Goal: Check status: Check status

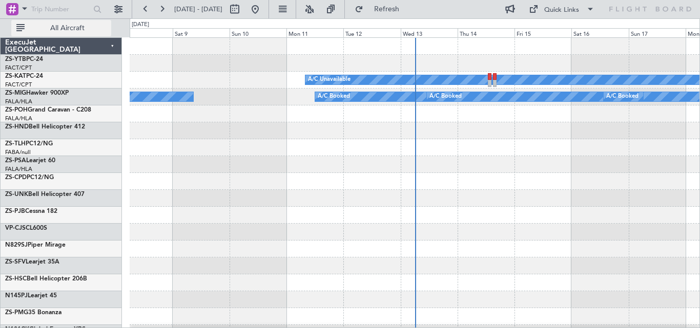
click at [82, 33] on button "All Aircraft" at bounding box center [61, 28] width 100 height 16
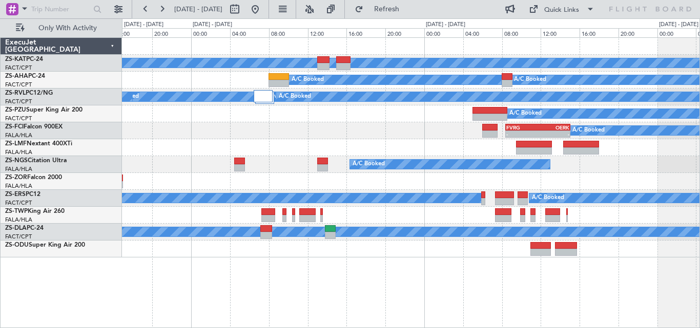
click at [222, 160] on div "A/C Unavailable A/C Booked A/C Booked A/C Unavailable A/C Booked A/C Booked A/C…" at bounding box center [410, 148] width 577 height 220
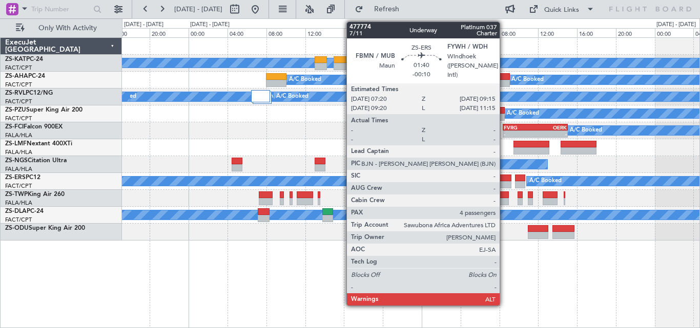
click at [504, 178] on div at bounding box center [501, 178] width 19 height 7
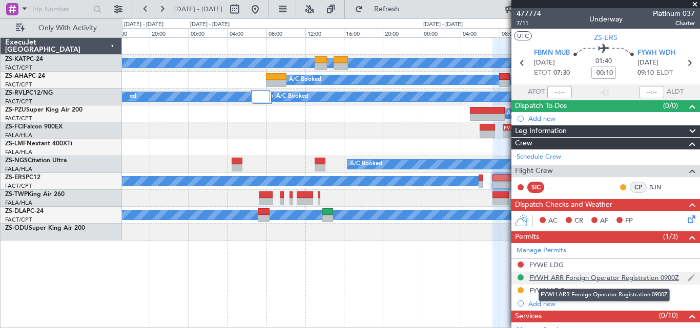
click at [543, 277] on div "FYWH ARR Foreign Operator Registration 0900Z" at bounding box center [604, 278] width 150 height 9
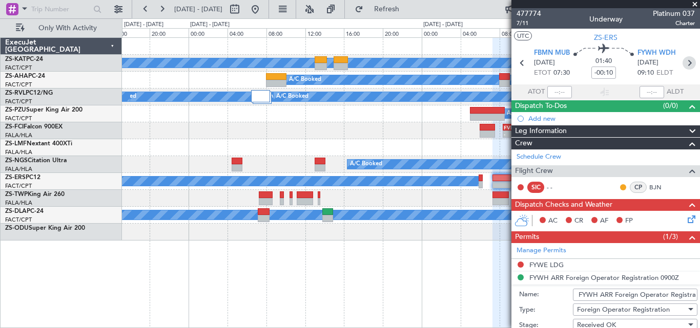
click at [683, 59] on icon at bounding box center [689, 62] width 13 height 13
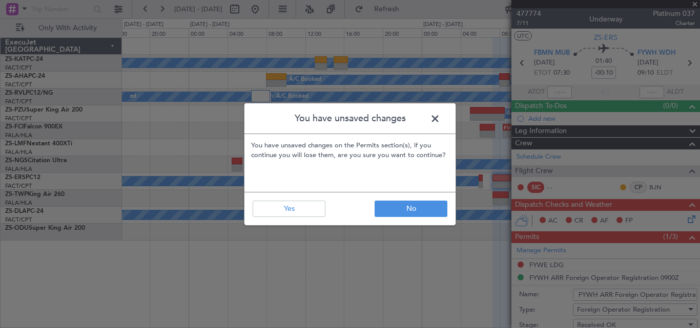
click at [298, 217] on footer "No Yes" at bounding box center [349, 208] width 211 height 33
click at [302, 210] on button "Yes" at bounding box center [289, 209] width 73 height 16
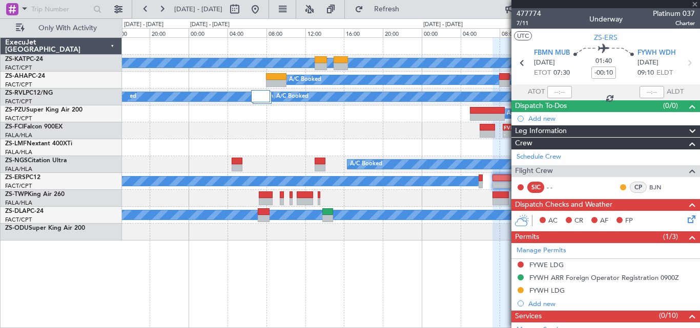
type input "-00:15"
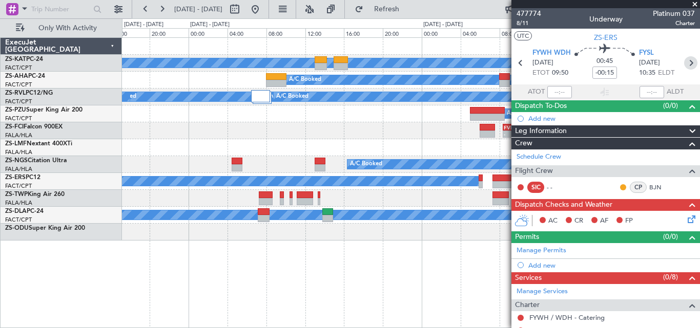
click at [686, 66] on icon at bounding box center [690, 62] width 13 height 13
click at [688, 63] on icon at bounding box center [689, 62] width 13 height 13
click at [694, 5] on span at bounding box center [695, 4] width 10 height 9
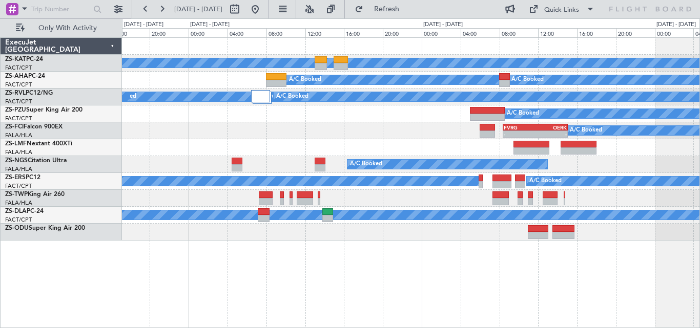
type input "0"
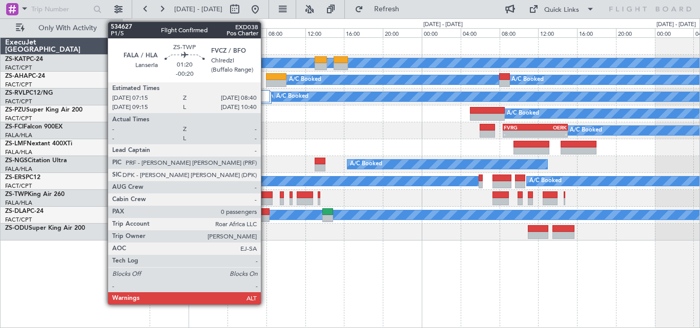
click at [265, 195] on div at bounding box center [266, 195] width 14 height 7
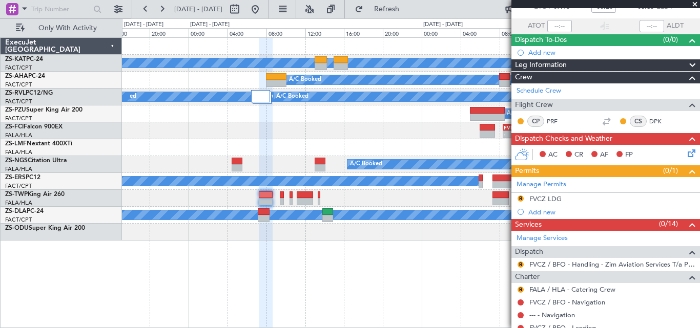
scroll to position [63, 0]
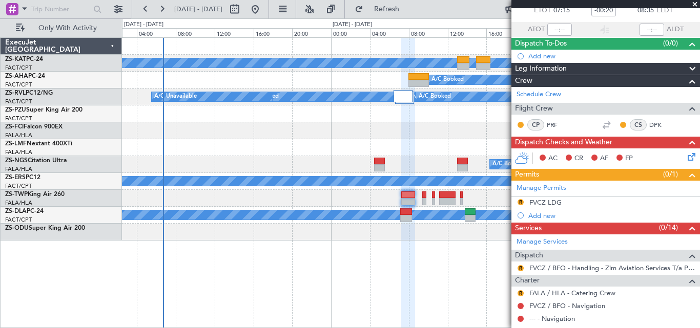
click at [316, 102] on div "A/C Unavailable A/C Booked A/C Booked A/C Unavailable A/C Booked A/C Booked A/C…" at bounding box center [410, 139] width 577 height 203
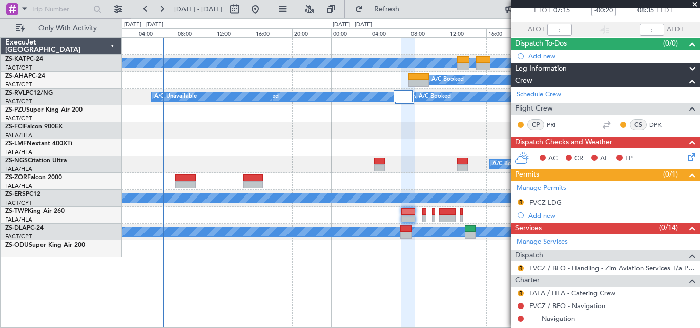
click at [200, 112] on div "A/C Booked" at bounding box center [410, 114] width 577 height 17
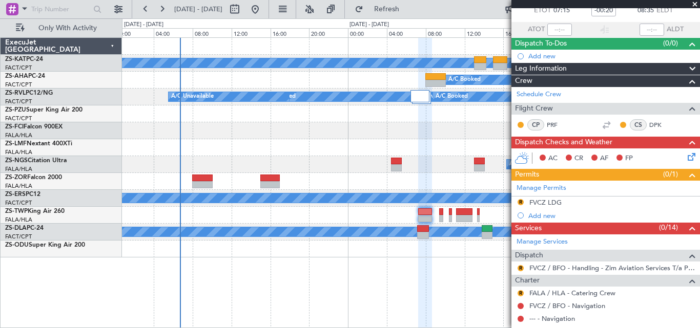
click at [695, 4] on span at bounding box center [695, 4] width 10 height 9
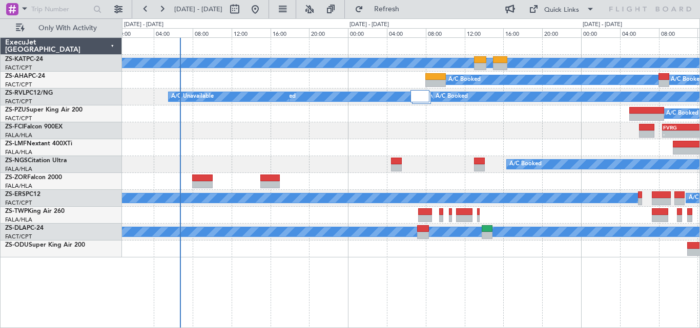
scroll to position [0, 0]
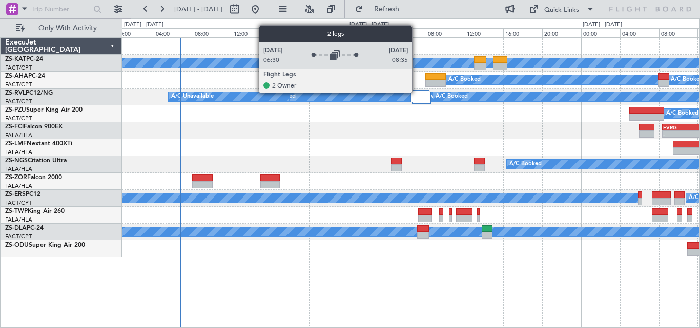
click at [417, 92] on div at bounding box center [419, 96] width 19 height 12
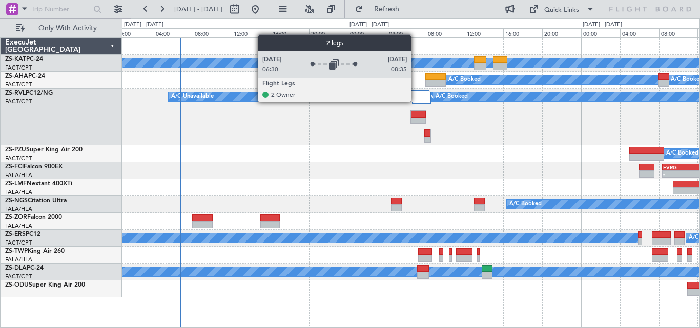
click at [416, 101] on div at bounding box center [419, 96] width 19 height 12
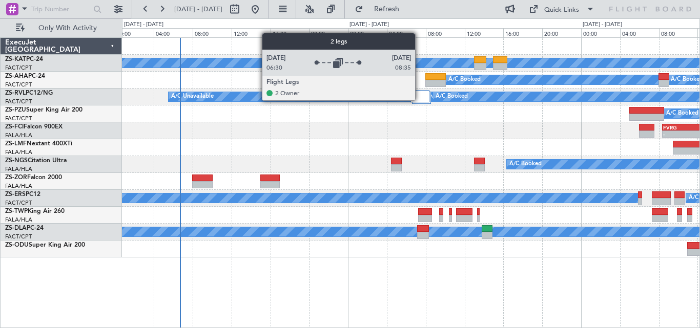
click at [420, 100] on div at bounding box center [419, 96] width 19 height 12
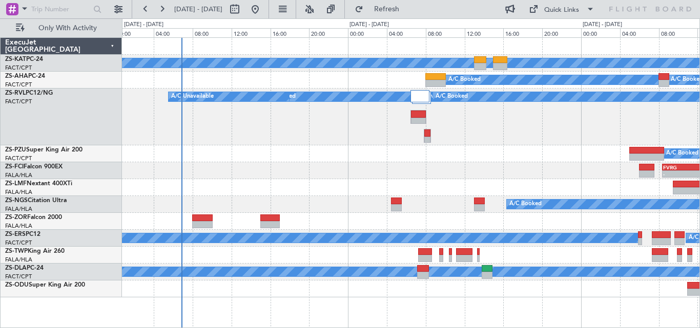
click at [569, 166] on div "- - FVRG 08:25 Z OERK 15:05 Z A/C Booked" at bounding box center [410, 170] width 577 height 17
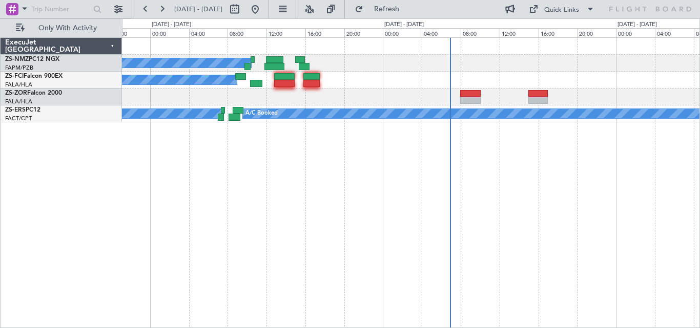
click at [476, 221] on div "A/C Booked A/C Booked A/C Booked A/C Booked" at bounding box center [411, 182] width 578 height 291
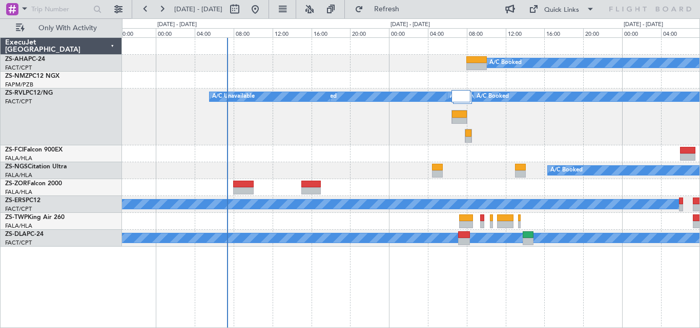
click at [417, 150] on div "A/C Booked A/C Booked A/C Booked A/C Booked A/C Booked A/C Booked A/C Booked A/…" at bounding box center [410, 142] width 577 height 209
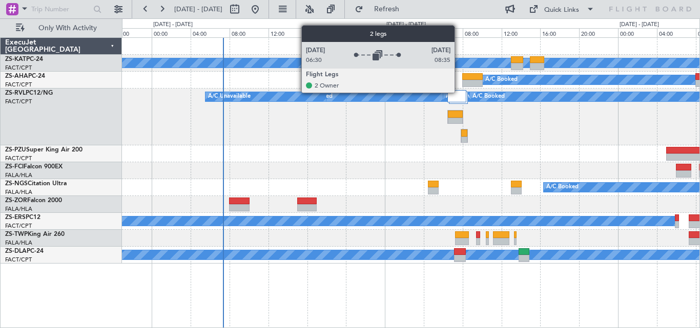
click at [459, 92] on div at bounding box center [456, 96] width 19 height 12
